Goal: Navigation & Orientation: Find specific page/section

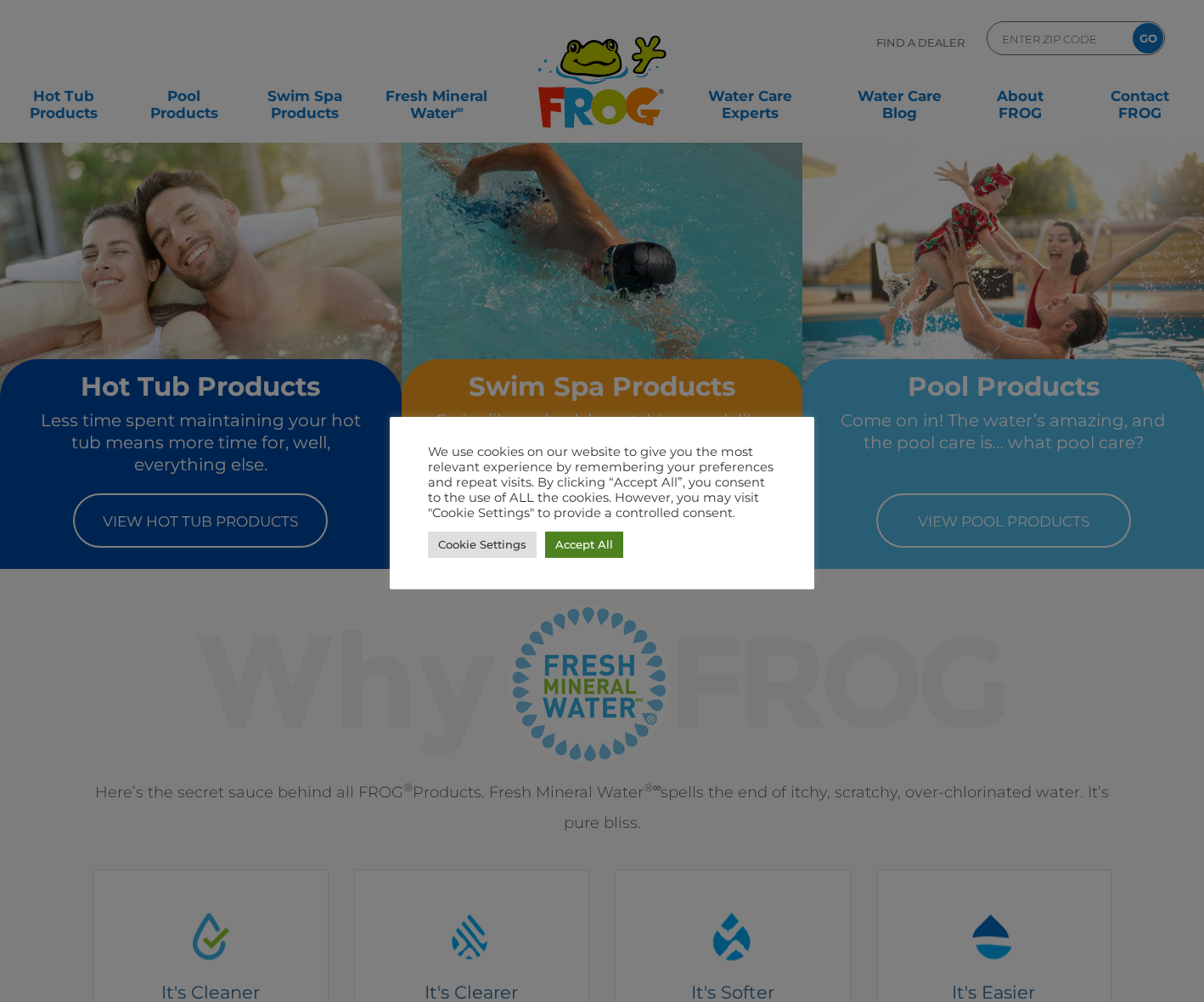
click at [573, 541] on link "Accept All" at bounding box center [584, 545] width 78 height 27
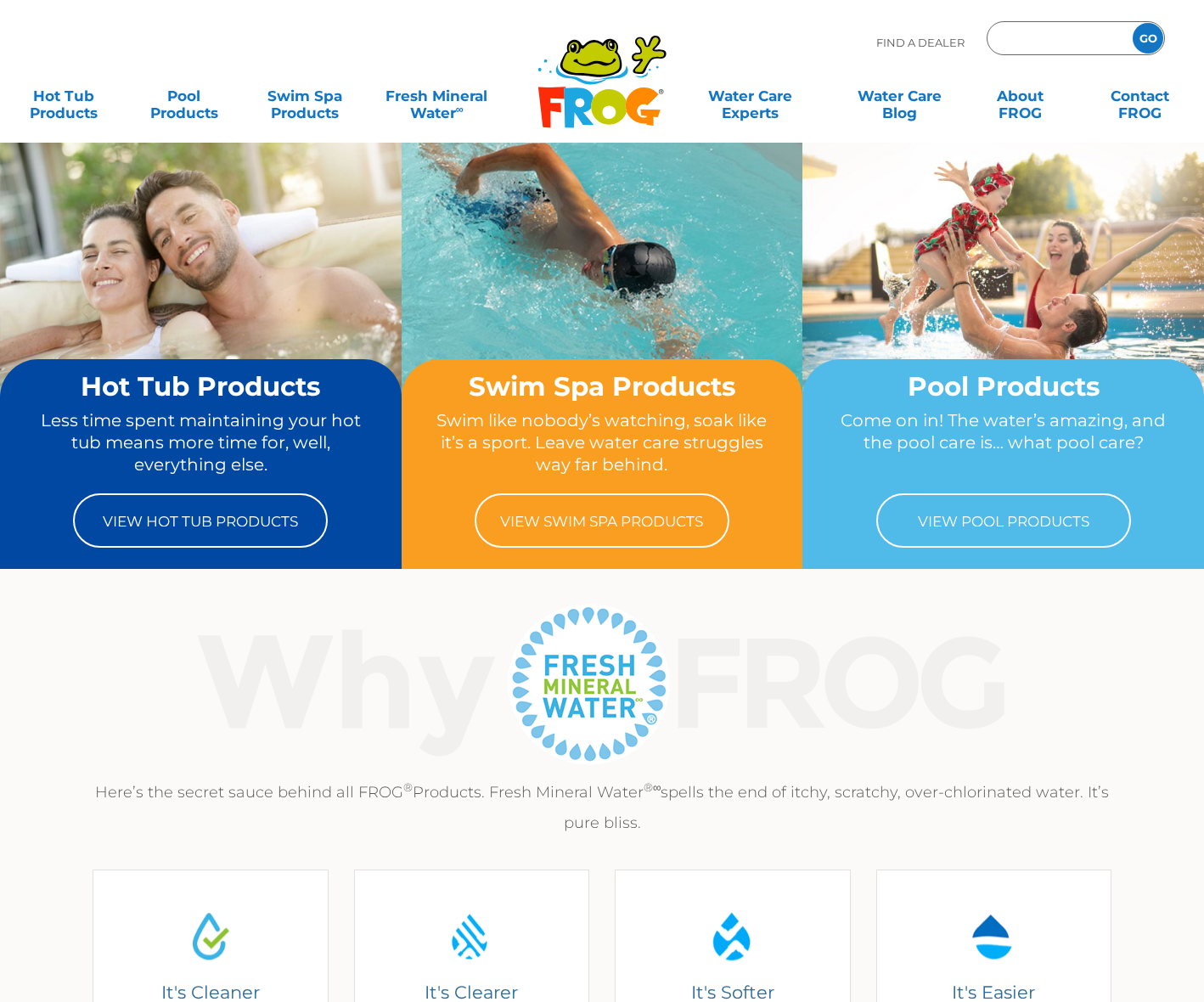
click at [1063, 35] on input "Zip Code Form" at bounding box center [1058, 39] width 115 height 25
type input "27215"
click at [1132, 23] on input "GO" at bounding box center [1148, 38] width 31 height 31
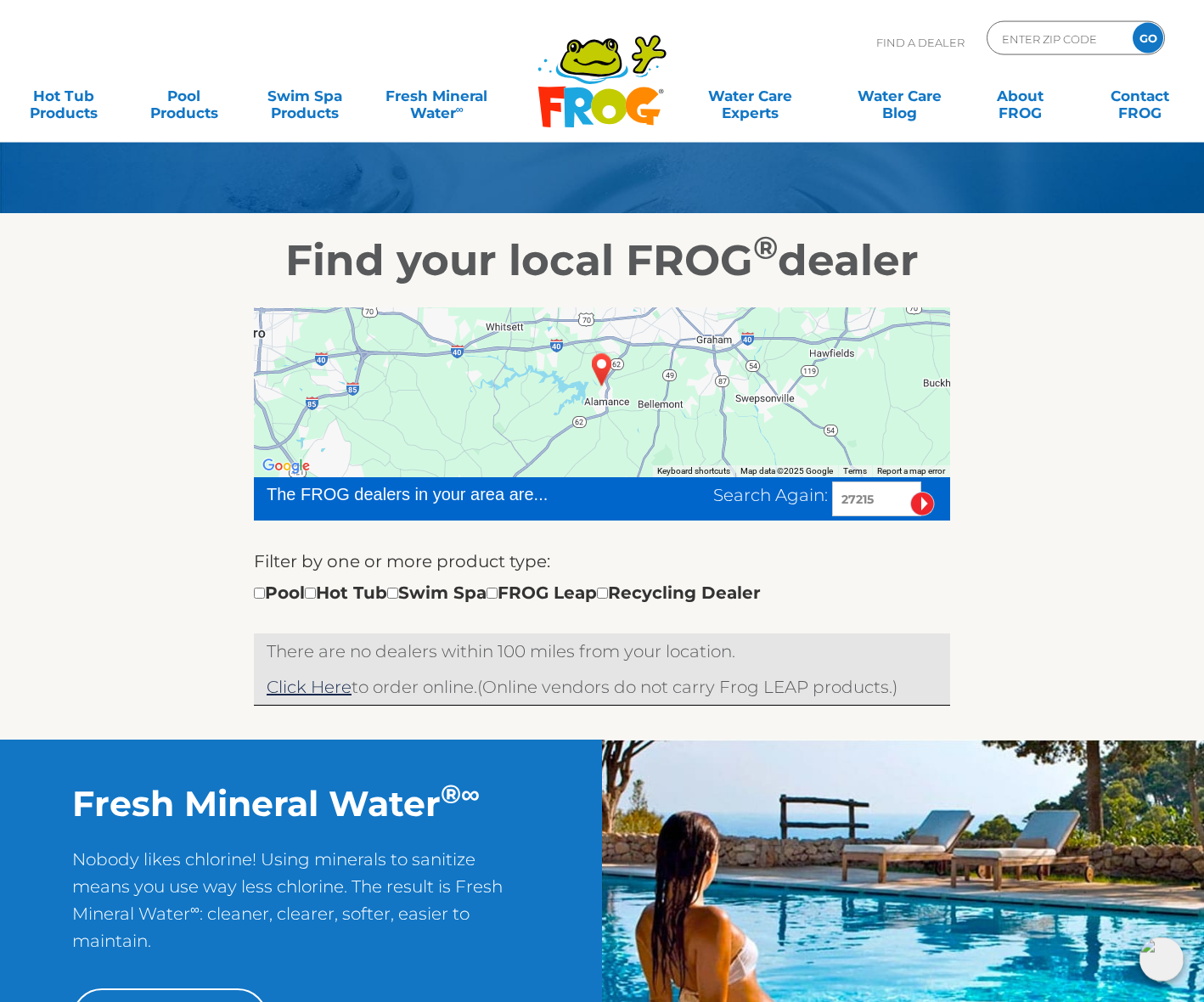
scroll to position [298, 0]
